Goal: Task Accomplishment & Management: Use online tool/utility

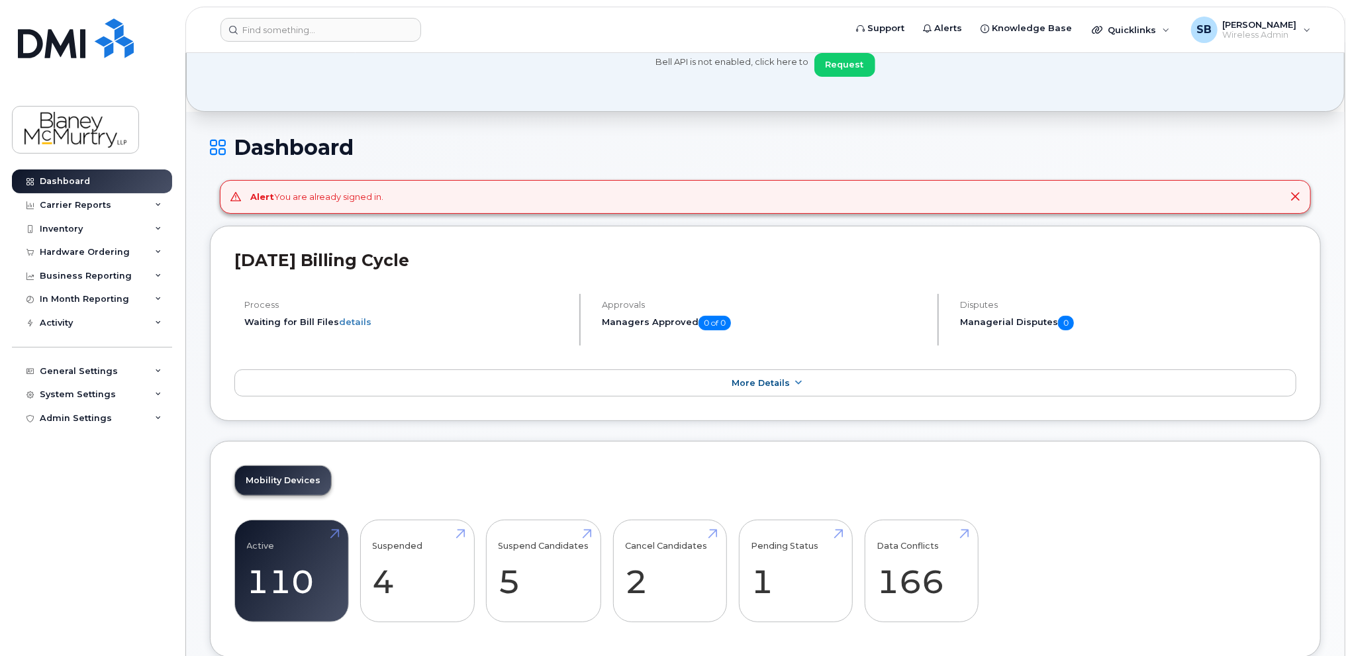
scroll to position [66, 0]
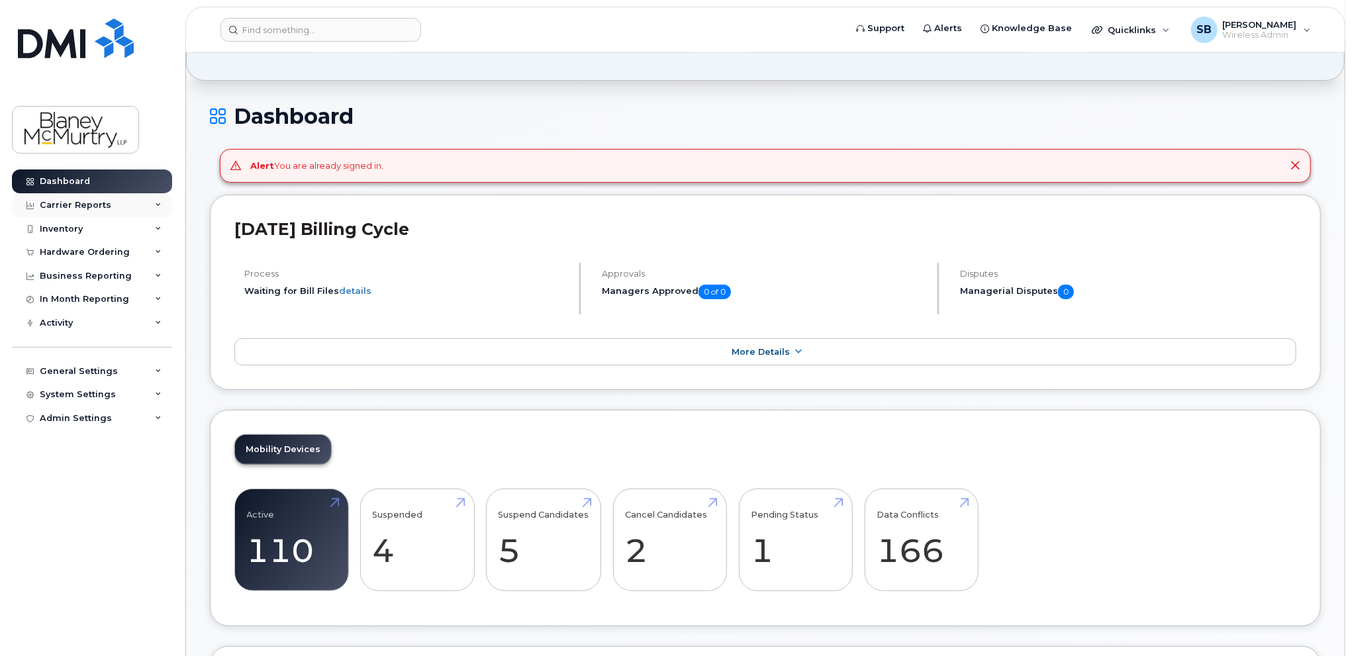
click at [93, 203] on div "Carrier Reports" at bounding box center [75, 205] width 71 height 11
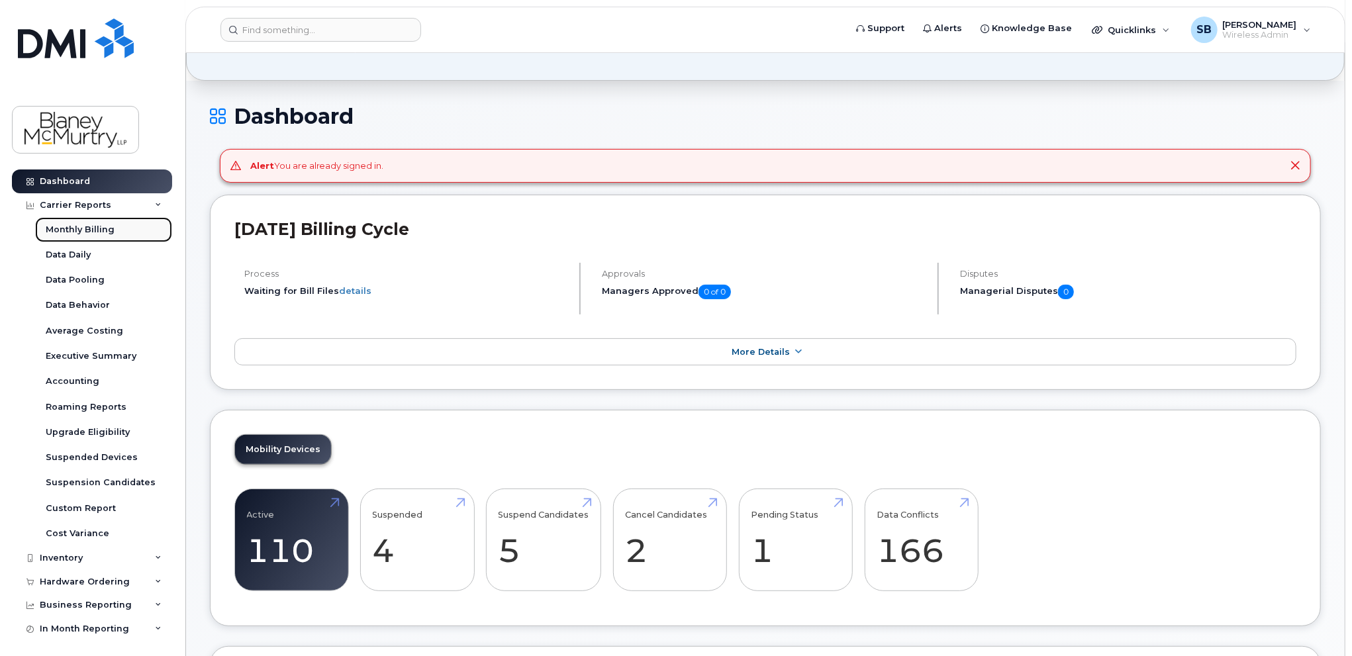
click at [95, 227] on div "Monthly Billing" at bounding box center [80, 230] width 69 height 12
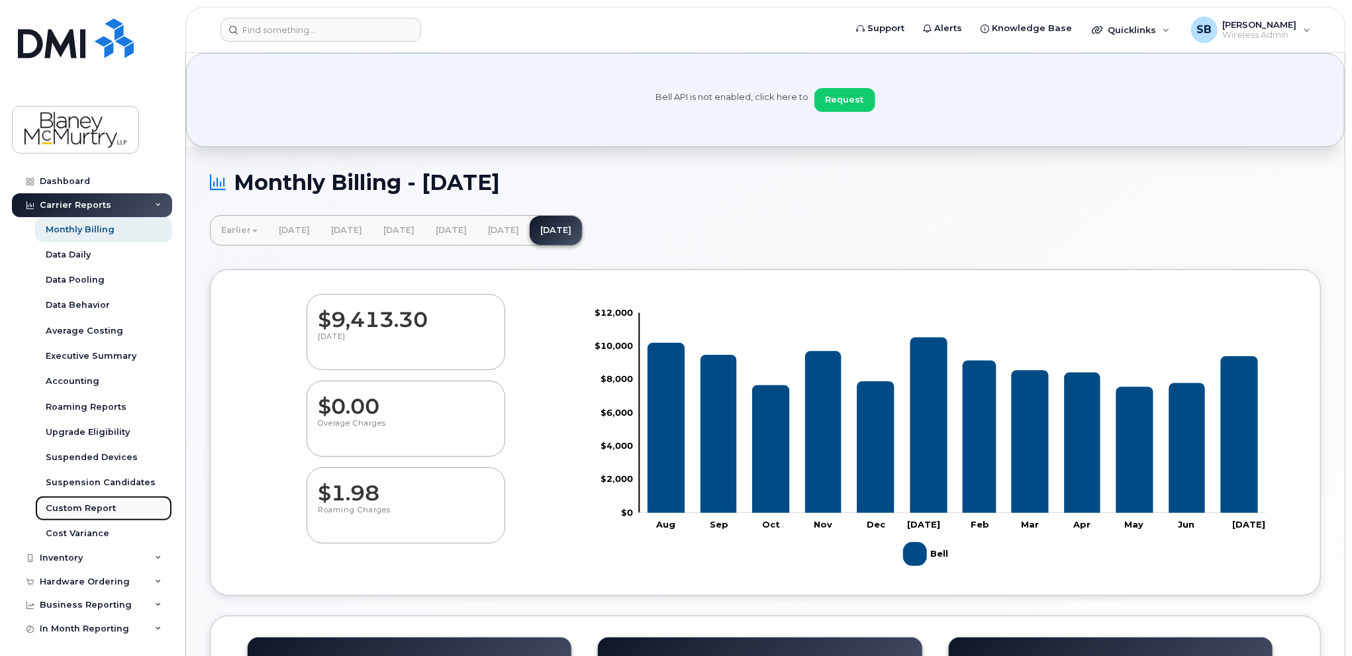
click at [86, 506] on div "Custom Report" at bounding box center [81, 508] width 70 height 12
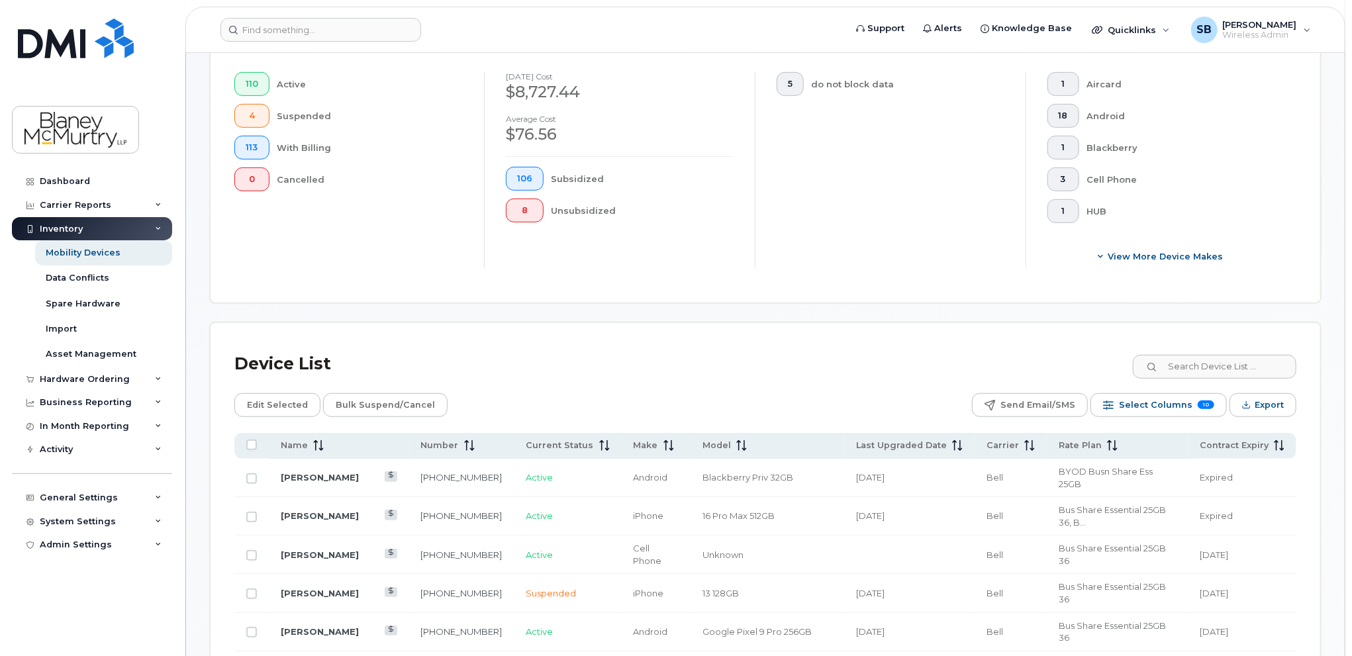
scroll to position [530, 0]
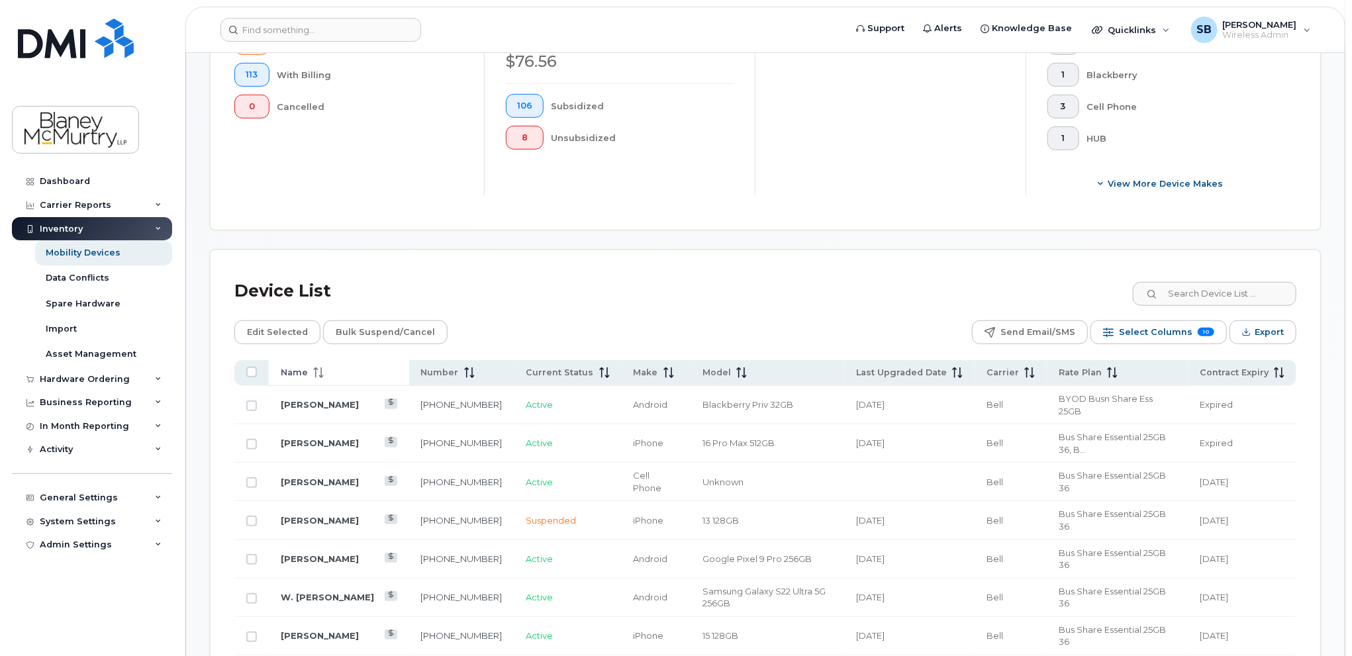
click at [316, 371] on icon at bounding box center [318, 372] width 11 height 11
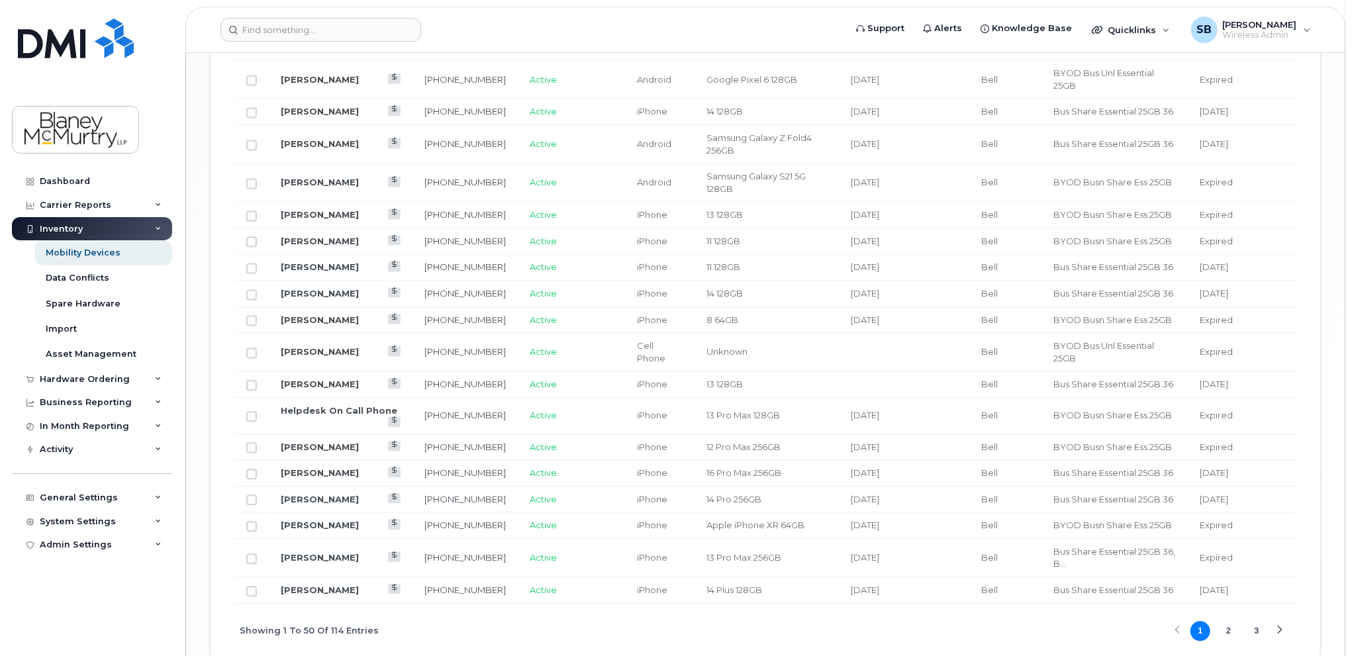
scroll to position [1753, 0]
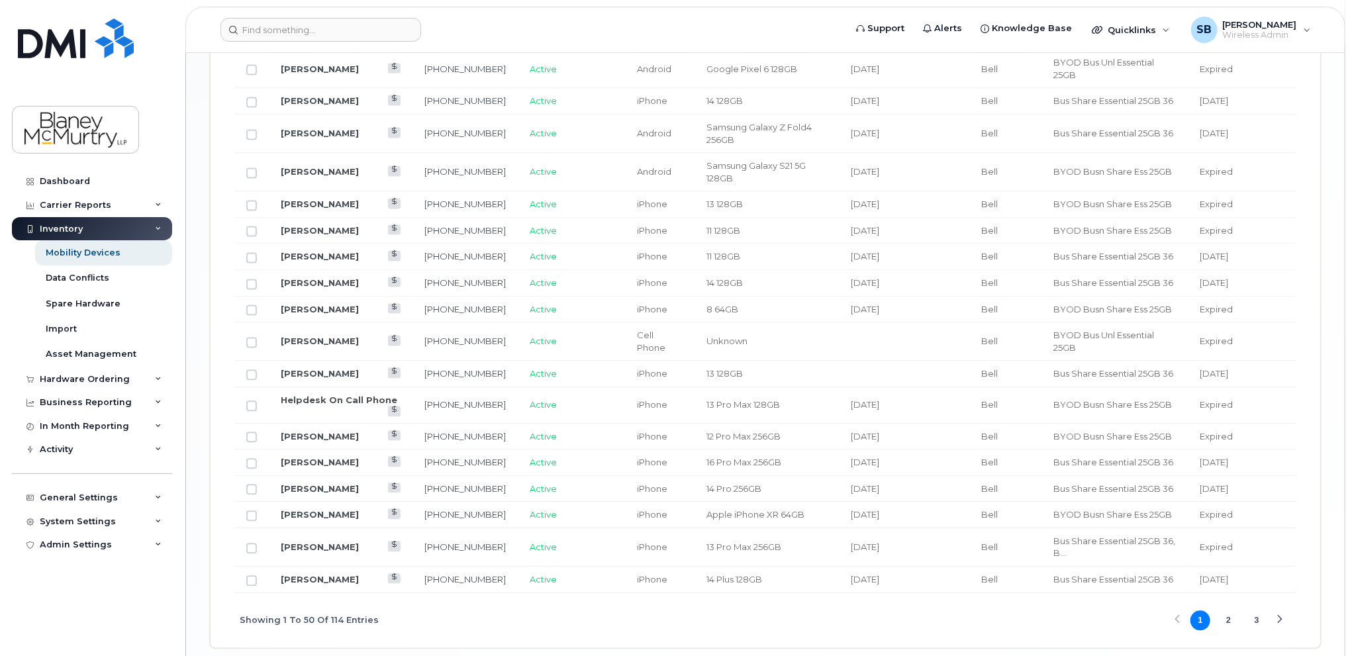
click at [1226, 610] on button "2" at bounding box center [1229, 620] width 20 height 20
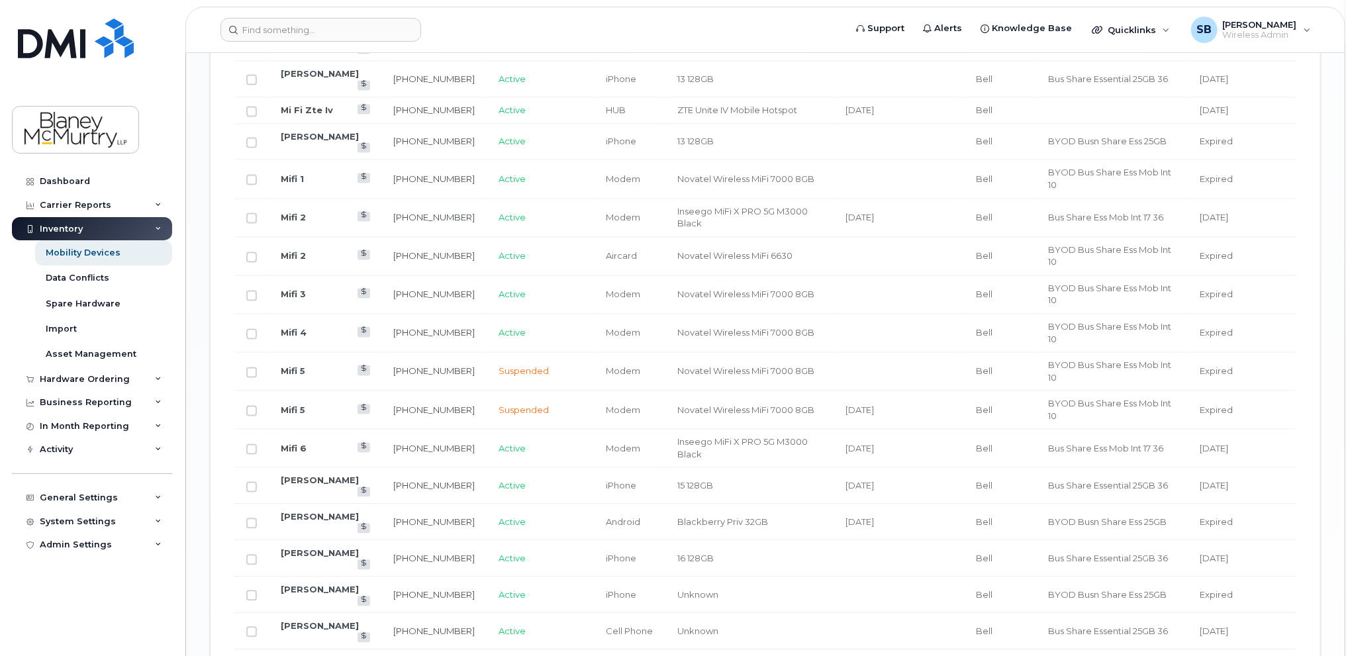
scroll to position [1741, 0]
